Goal: Transaction & Acquisition: Purchase product/service

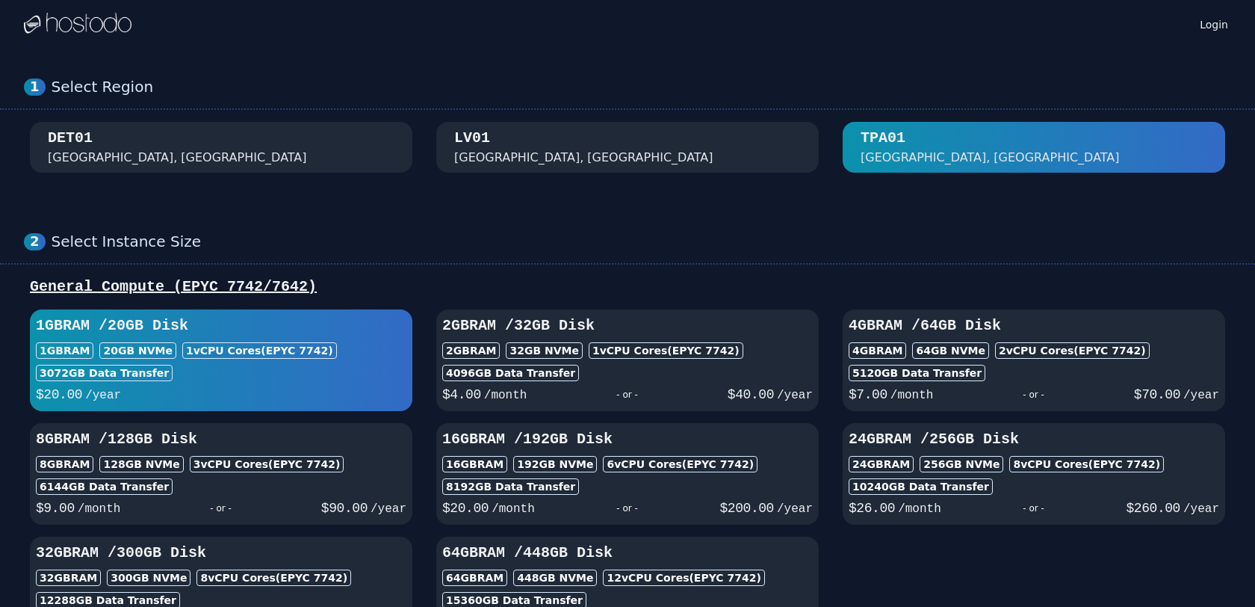
click at [771, 217] on div "2 Select Instance Size General Compute (EPYC 7742/7642) 1GB RAM / 20 GB Disk 1G…" at bounding box center [627, 434] width 1255 height 465
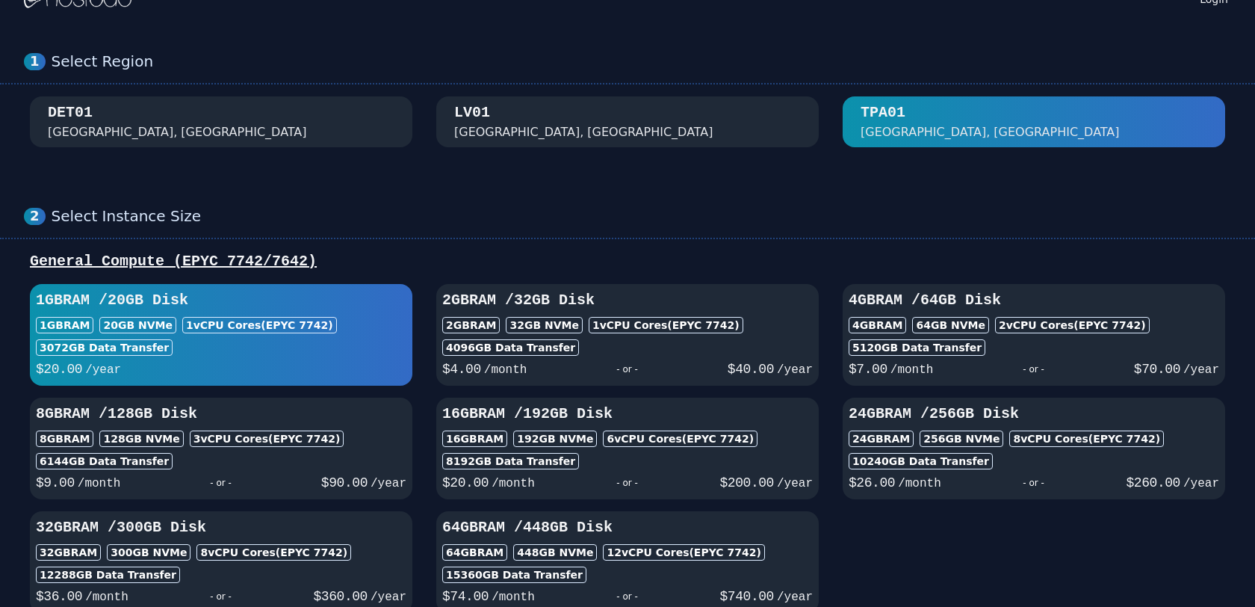
scroll to position [27, 0]
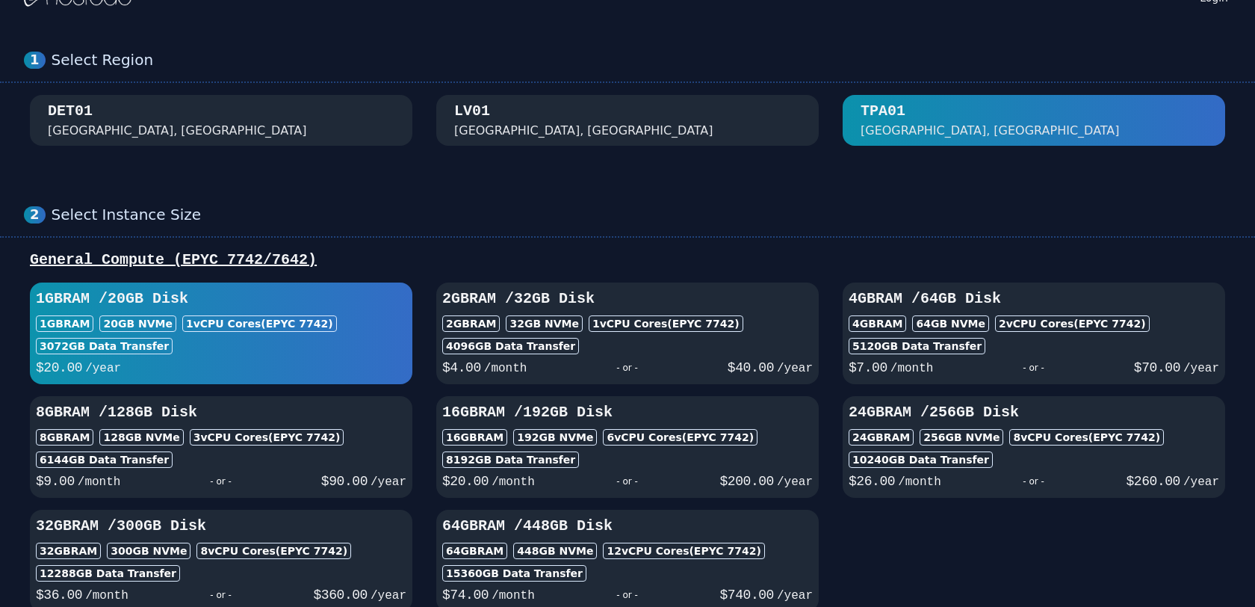
click at [232, 341] on div "3072 GB Data Transfer" at bounding box center [221, 346] width 371 height 16
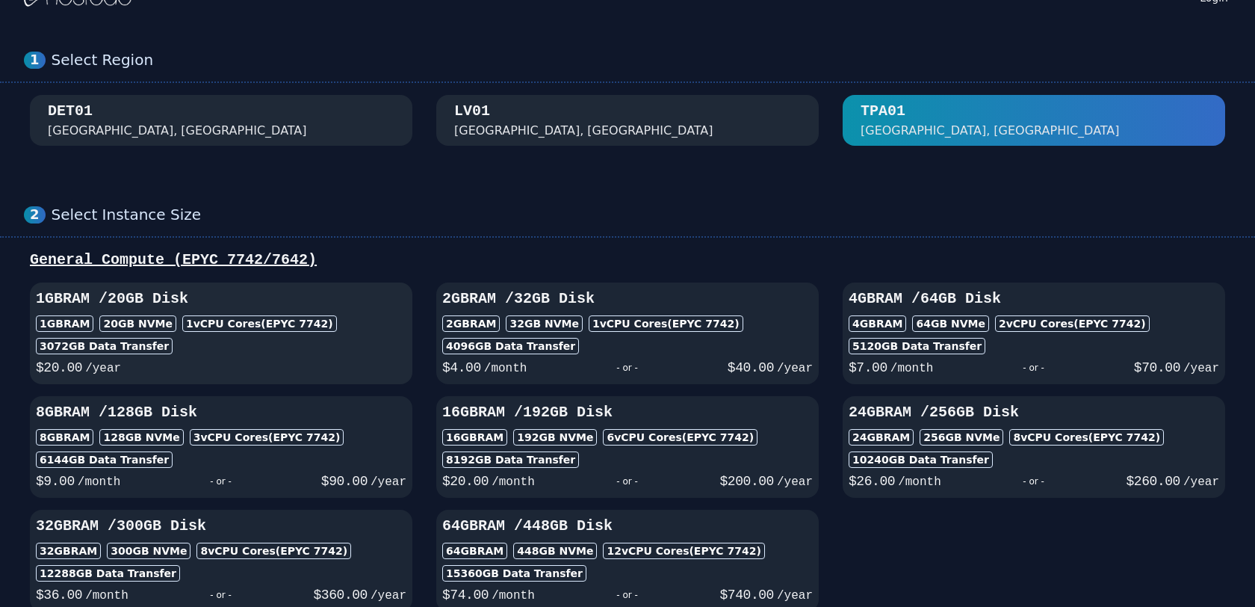
click at [232, 341] on div "3072 GB Data Transfer" at bounding box center [221, 346] width 371 height 16
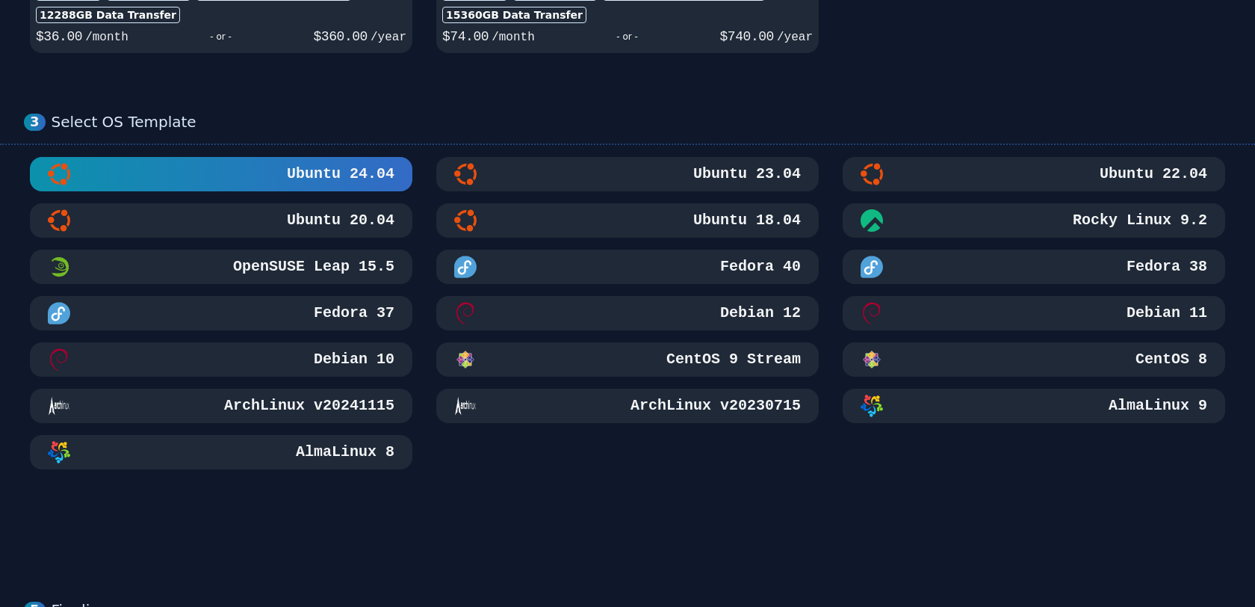
scroll to position [593, 0]
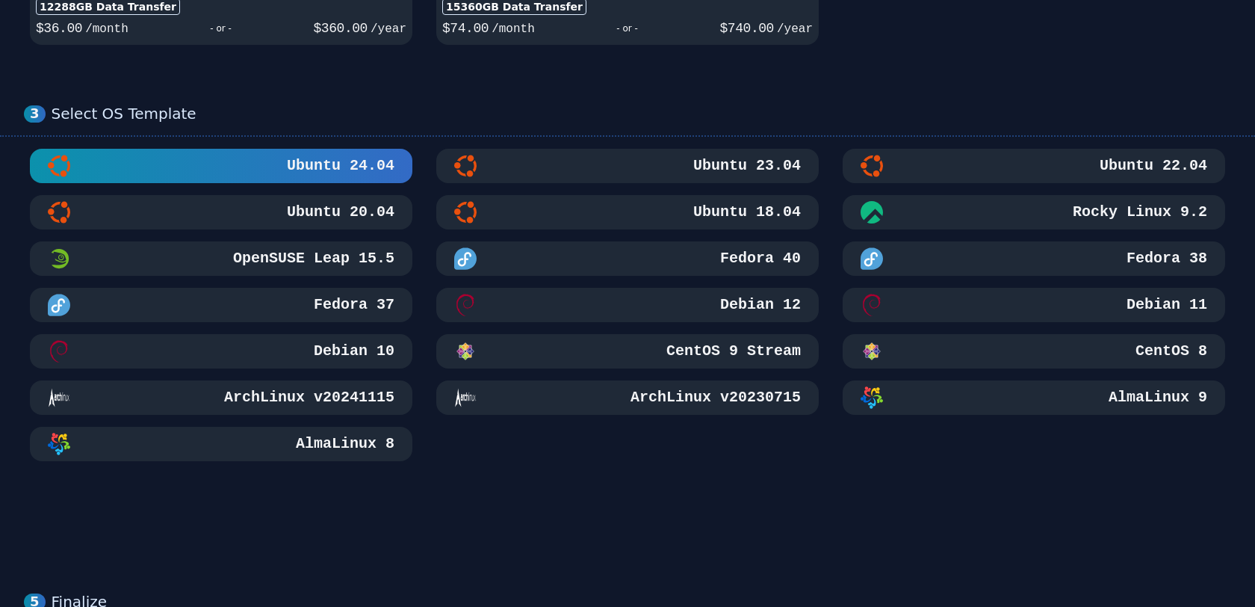
click at [575, 315] on div "Debian 12" at bounding box center [627, 305] width 347 height 22
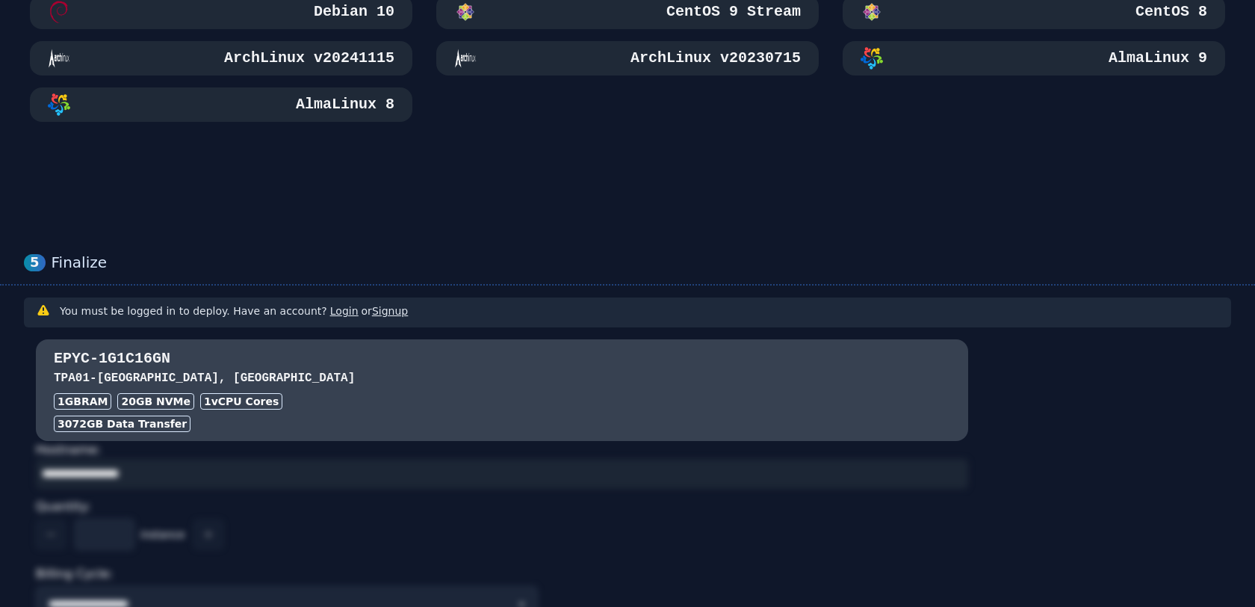
scroll to position [964, 0]
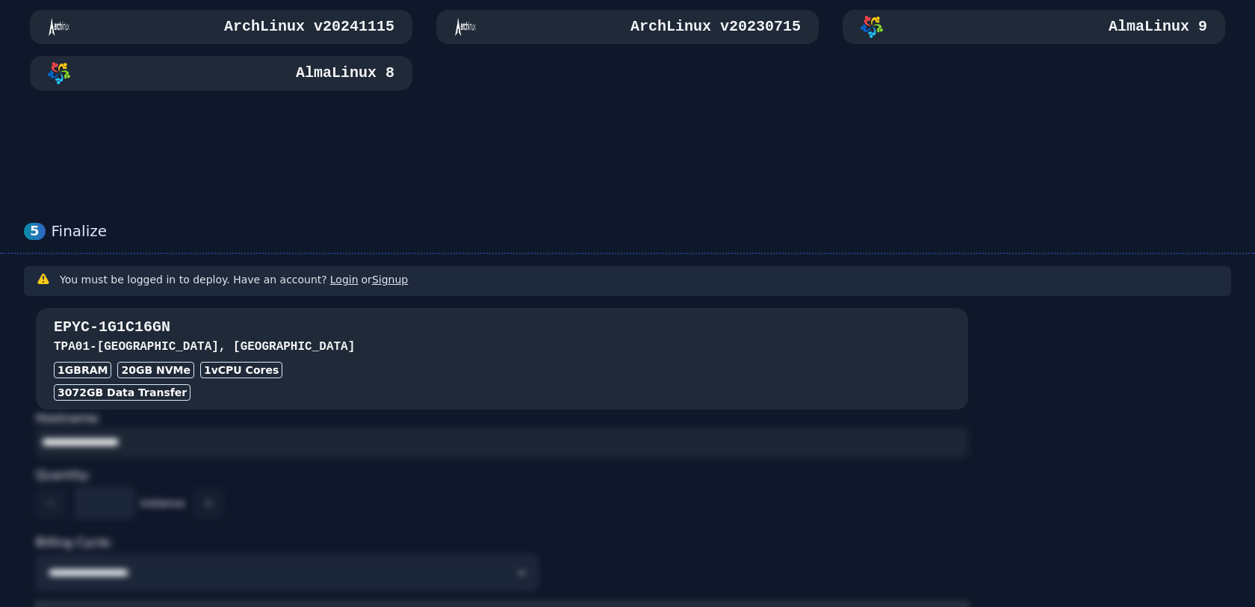
click at [435, 342] on h3 "TPA01 - [GEOGRAPHIC_DATA], [GEOGRAPHIC_DATA]" at bounding box center [502, 347] width 897 height 18
click at [303, 341] on h3 "TPA01 - [GEOGRAPHIC_DATA], [GEOGRAPHIC_DATA]" at bounding box center [502, 347] width 897 height 18
click at [109, 333] on h3 "EPYC-1G1C16GN" at bounding box center [502, 327] width 897 height 21
click at [109, 344] on h3 "TPA01 - [GEOGRAPHIC_DATA], [GEOGRAPHIC_DATA]" at bounding box center [502, 347] width 897 height 18
click at [339, 360] on div "EPYC-1G1C16GN TPA01 - [GEOGRAPHIC_DATA], [GEOGRAPHIC_DATA] 1GB RAM 20 GB NVMe 1…" at bounding box center [502, 359] width 932 height 84
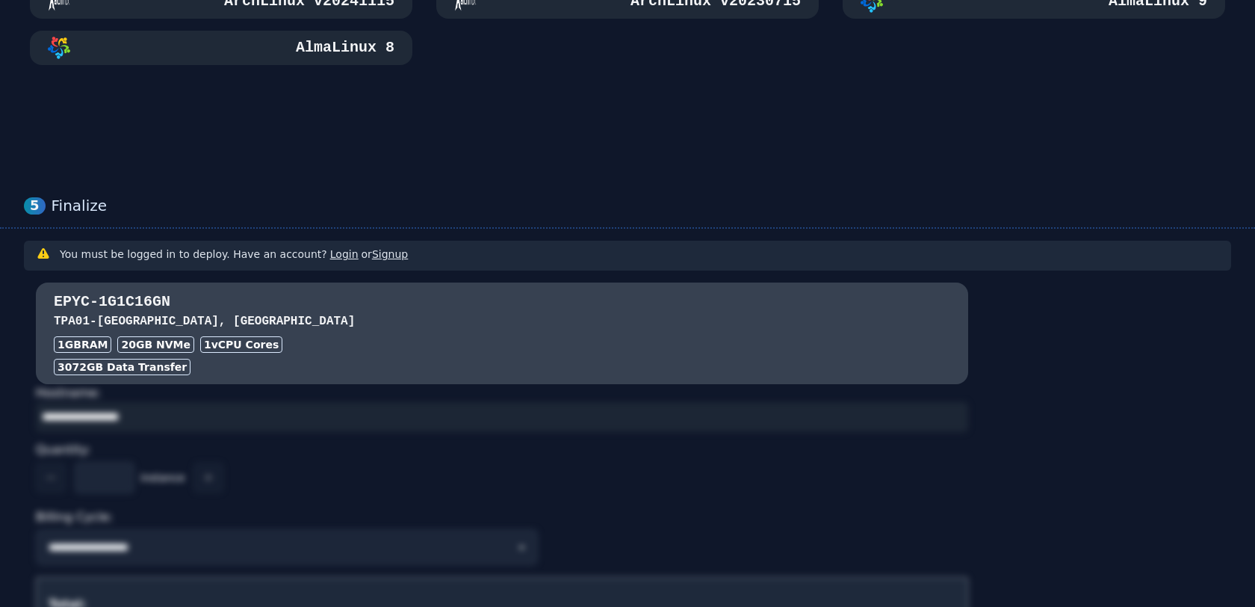
scroll to position [904, 0]
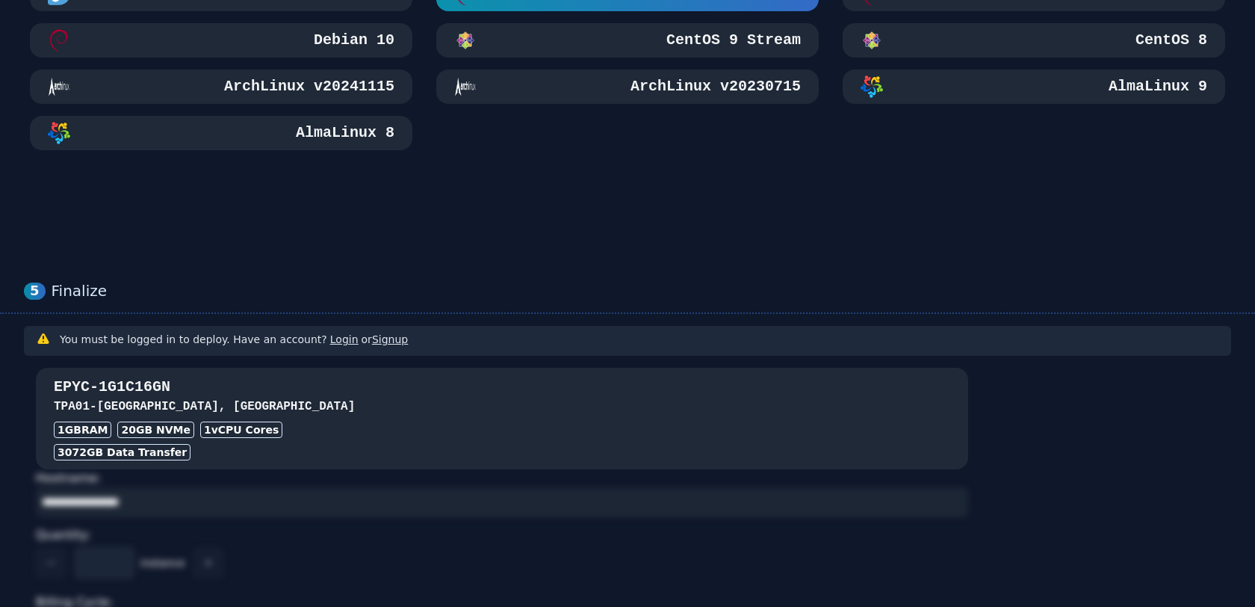
click at [387, 429] on div "1GB RAM 20 GB NVMe 1 vCPU Cores" at bounding box center [502, 429] width 897 height 16
click at [390, 389] on h3 "EPYC-1G1C16GN" at bounding box center [502, 387] width 897 height 21
click at [337, 412] on h3 "TPA01 - [GEOGRAPHIC_DATA], [GEOGRAPHIC_DATA]" at bounding box center [502, 406] width 897 height 18
click at [306, 453] on div "3072 GB Data Transfer" at bounding box center [502, 452] width 897 height 16
click at [352, 407] on h3 "TPA01 - [GEOGRAPHIC_DATA], [GEOGRAPHIC_DATA]" at bounding box center [502, 406] width 897 height 18
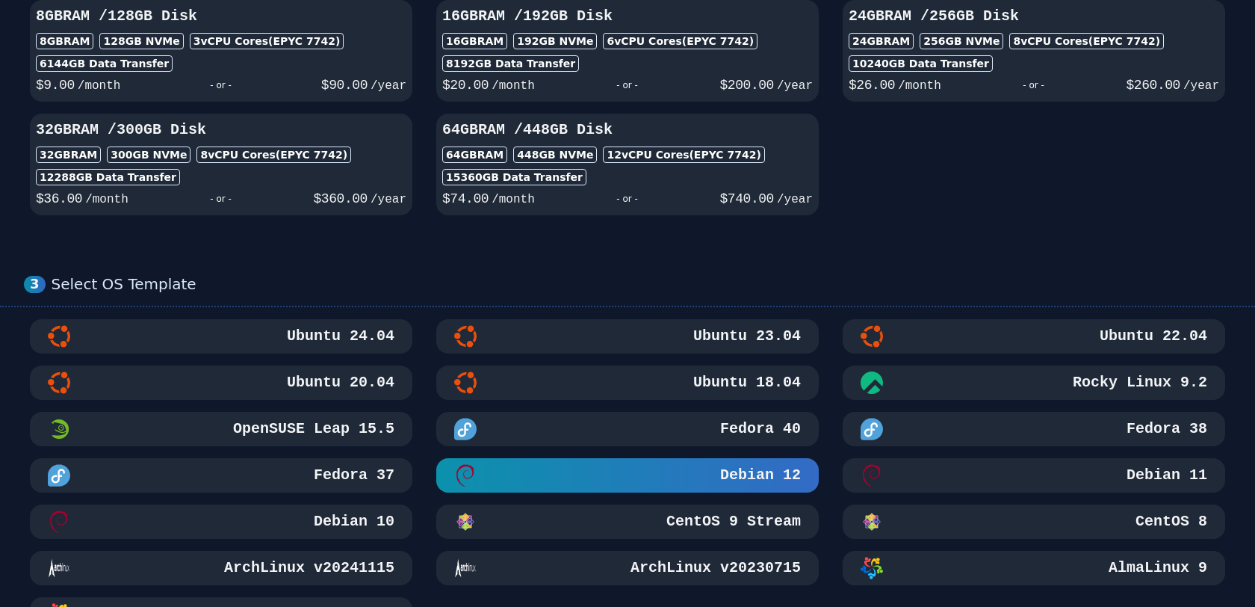
scroll to position [0, 0]
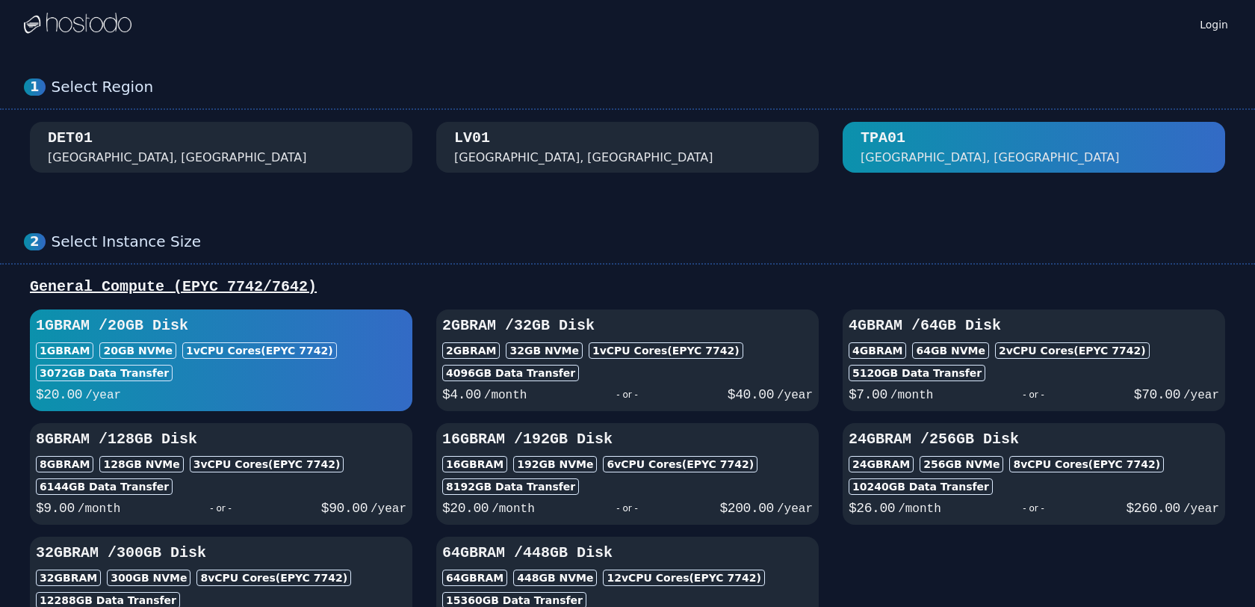
click at [65, 19] on img at bounding box center [78, 24] width 108 height 22
click at [729, 44] on div "Login" at bounding box center [627, 24] width 1207 height 48
